Goal: Information Seeking & Learning: Check status

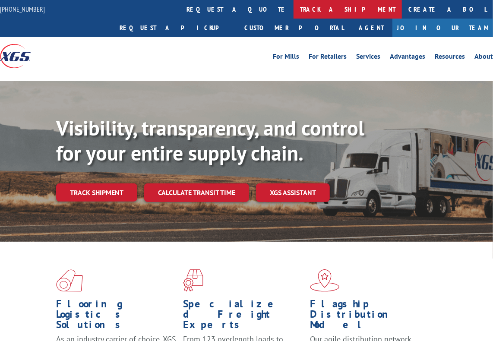
click at [294, 15] on link "track a shipment" at bounding box center [348, 9] width 108 height 19
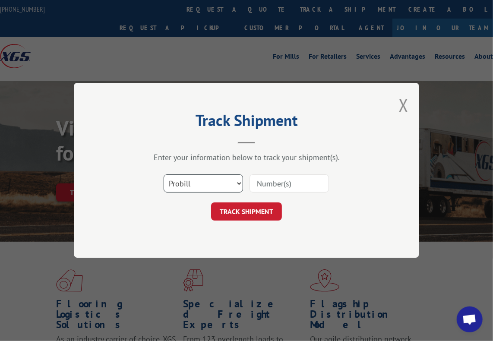
click at [202, 178] on select "Select category... Probill BOL PO" at bounding box center [204, 184] width 80 height 18
select select "bol"
click at [164, 175] on select "Select category... Probill BOL PO" at bounding box center [204, 184] width 80 height 18
click at [267, 191] on input at bounding box center [290, 184] width 80 height 18
paste input "6509517"
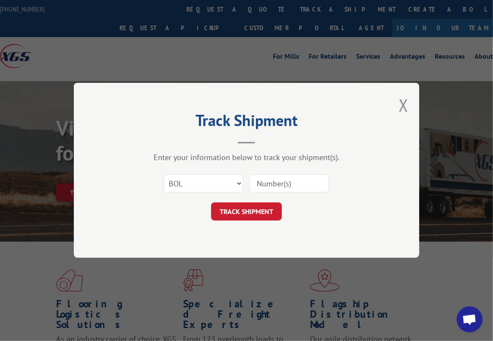
type input "6509517"
click button "TRACK SHIPMENT" at bounding box center [246, 212] width 71 height 18
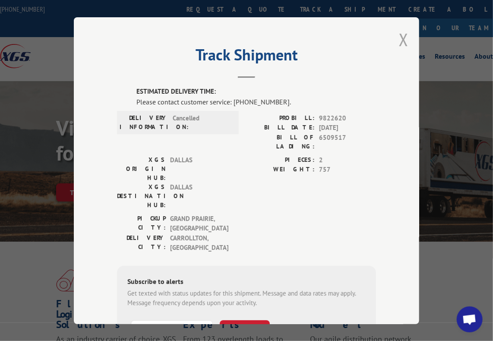
click at [400, 40] on button "Close modal" at bounding box center [404, 39] width 10 height 23
